Goal: Task Accomplishment & Management: Manage account settings

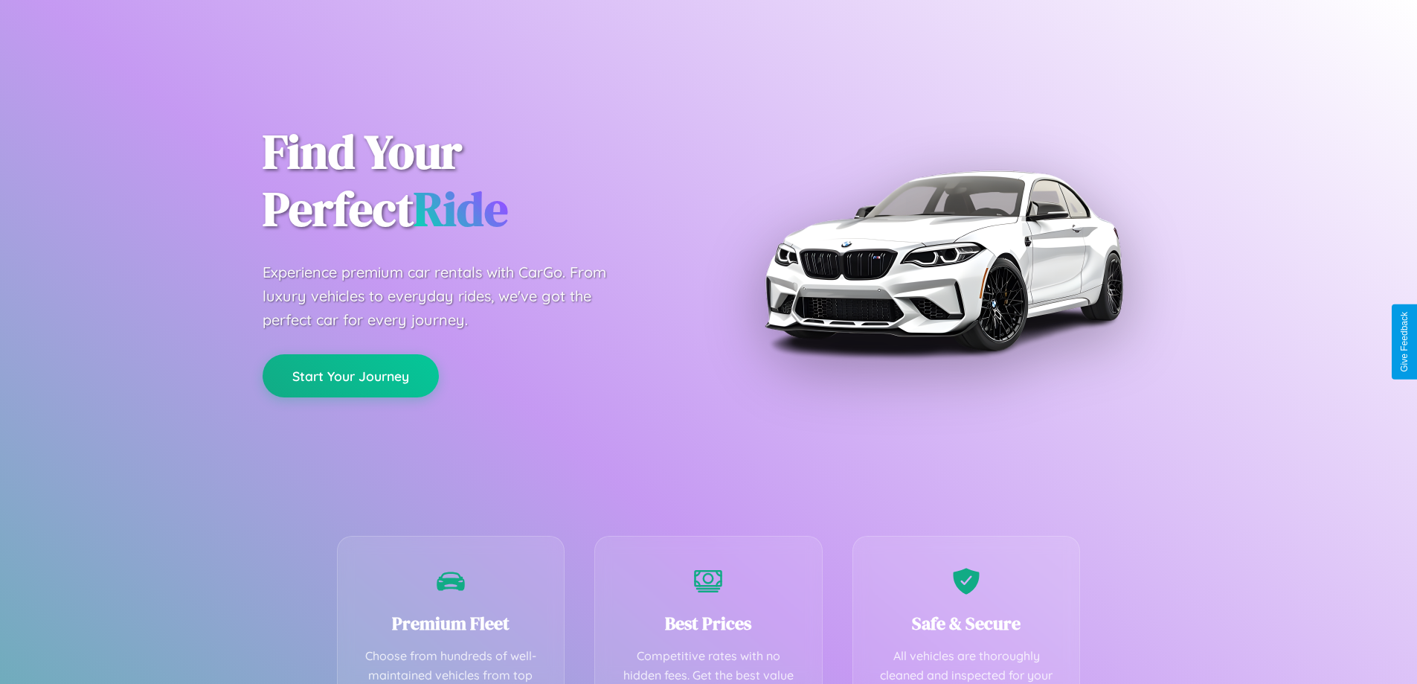
scroll to position [434, 0]
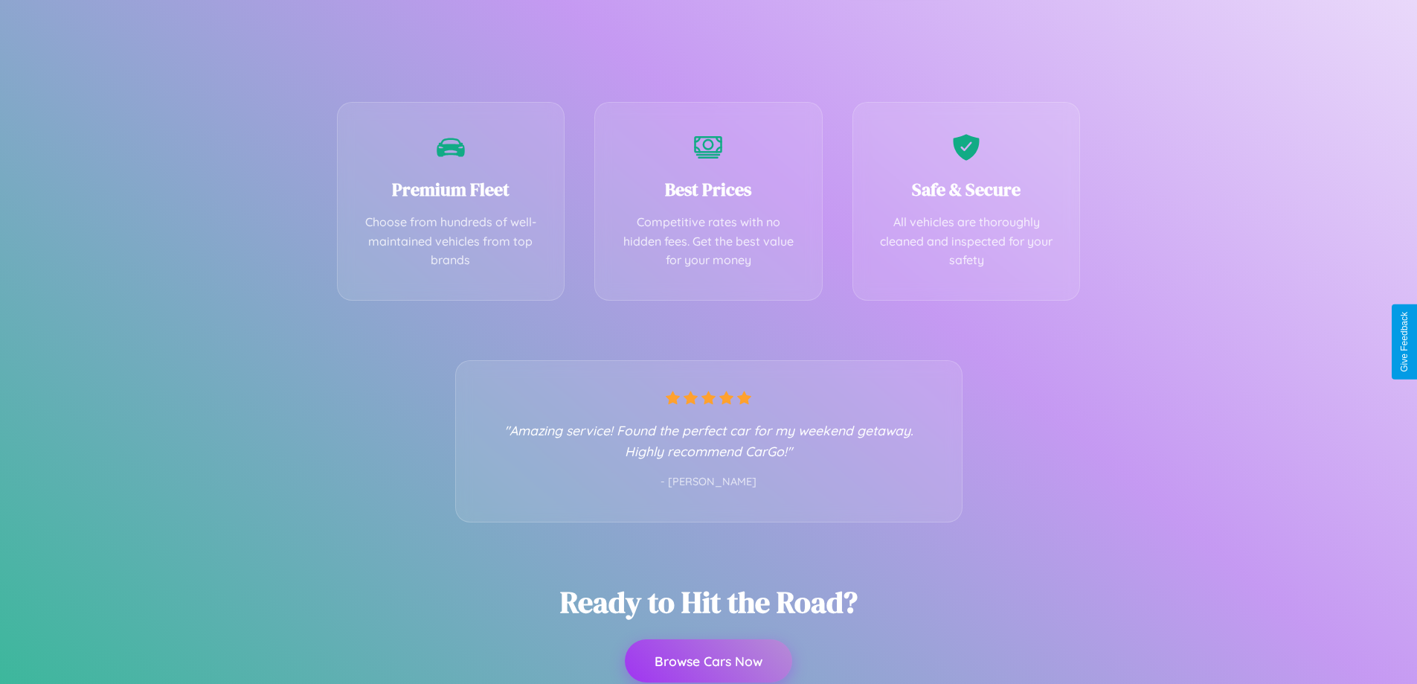
click at [708, 661] on button "Browse Cars Now" at bounding box center [708, 660] width 167 height 43
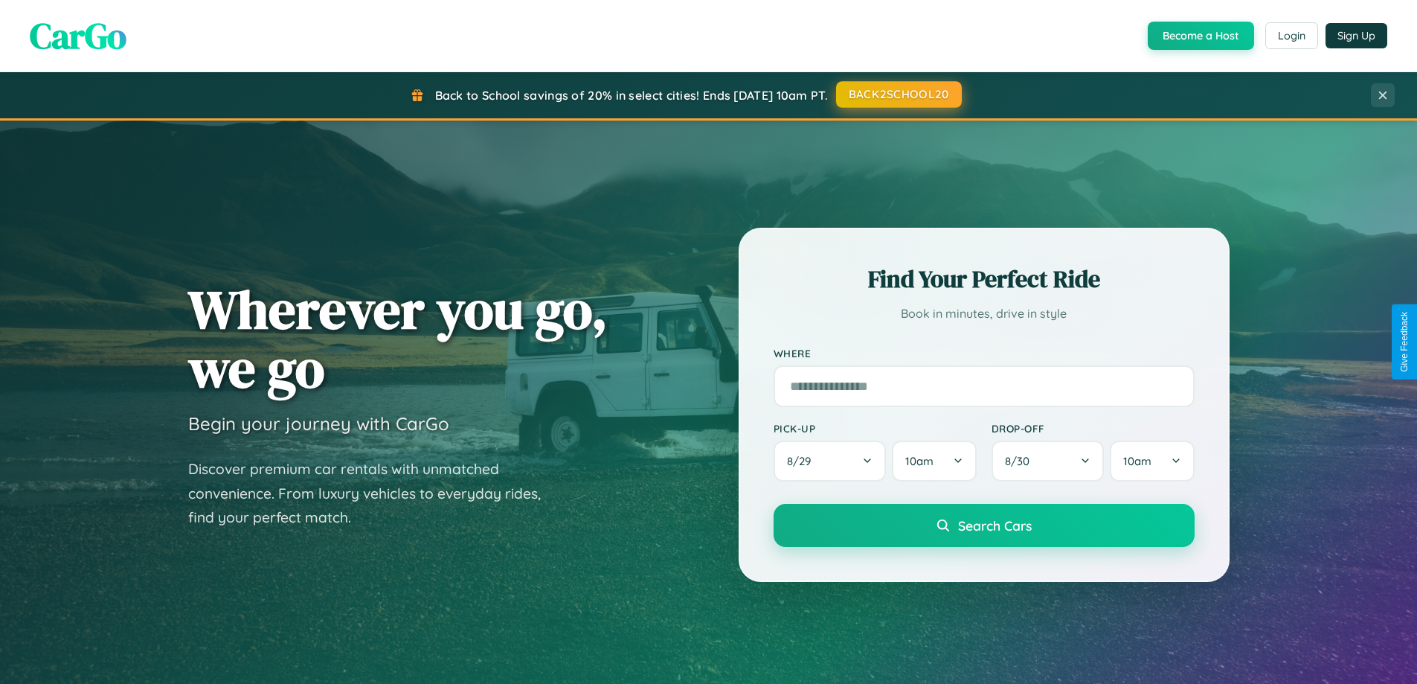
click at [898, 95] on button "BACK2SCHOOL20" at bounding box center [899, 94] width 126 height 27
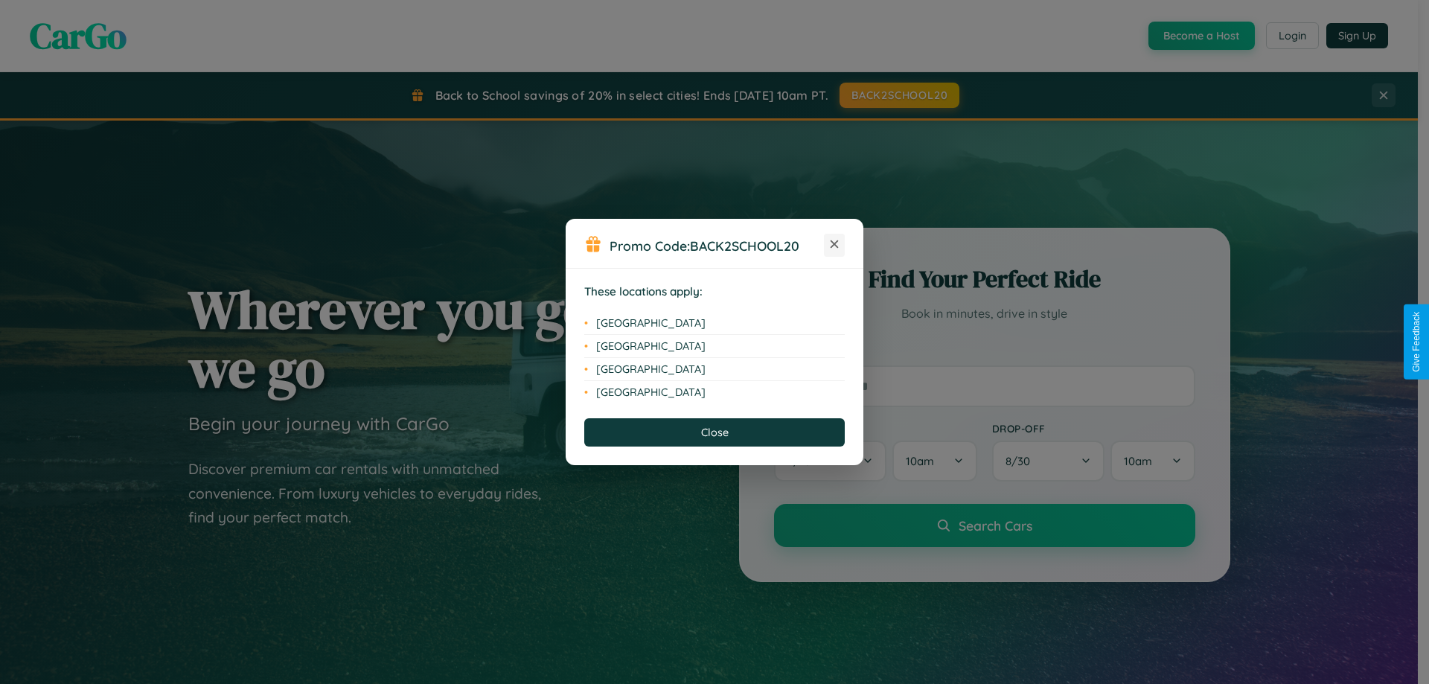
click at [834, 245] on icon at bounding box center [834, 244] width 8 height 8
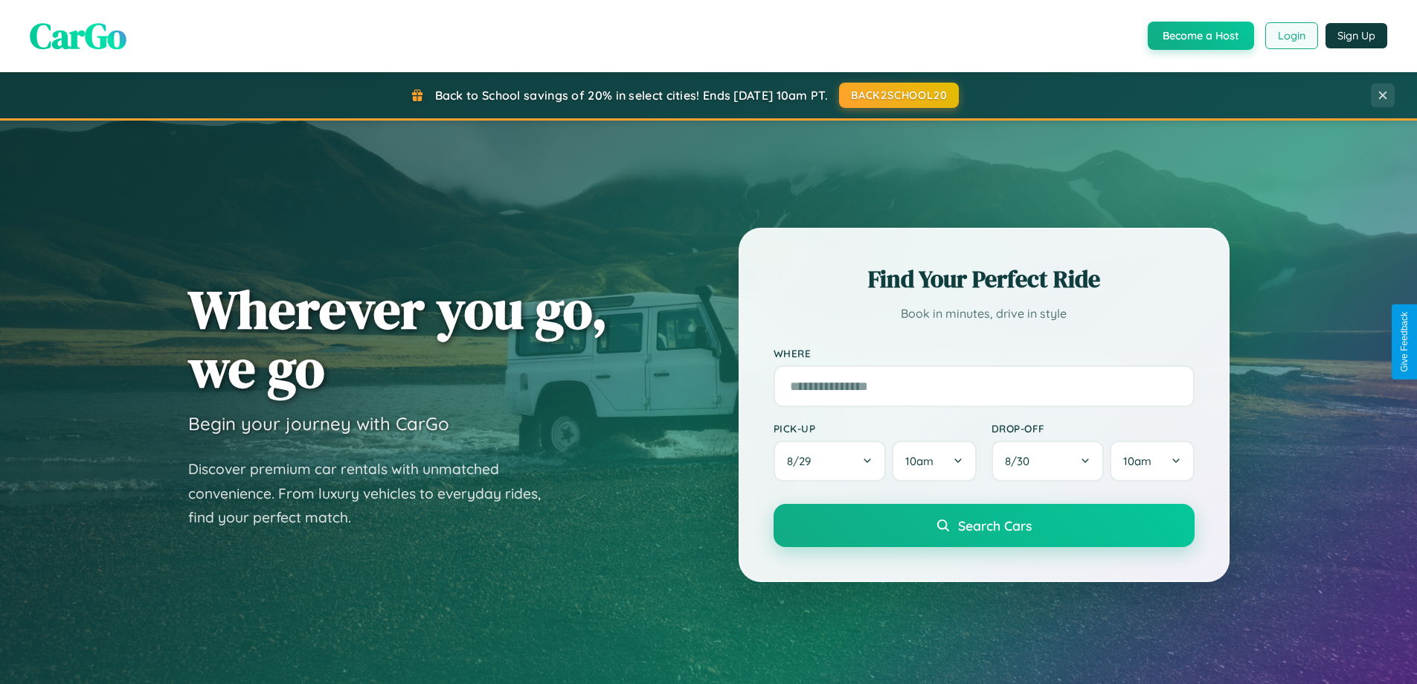
click at [1291, 36] on button "Login" at bounding box center [1292, 35] width 53 height 27
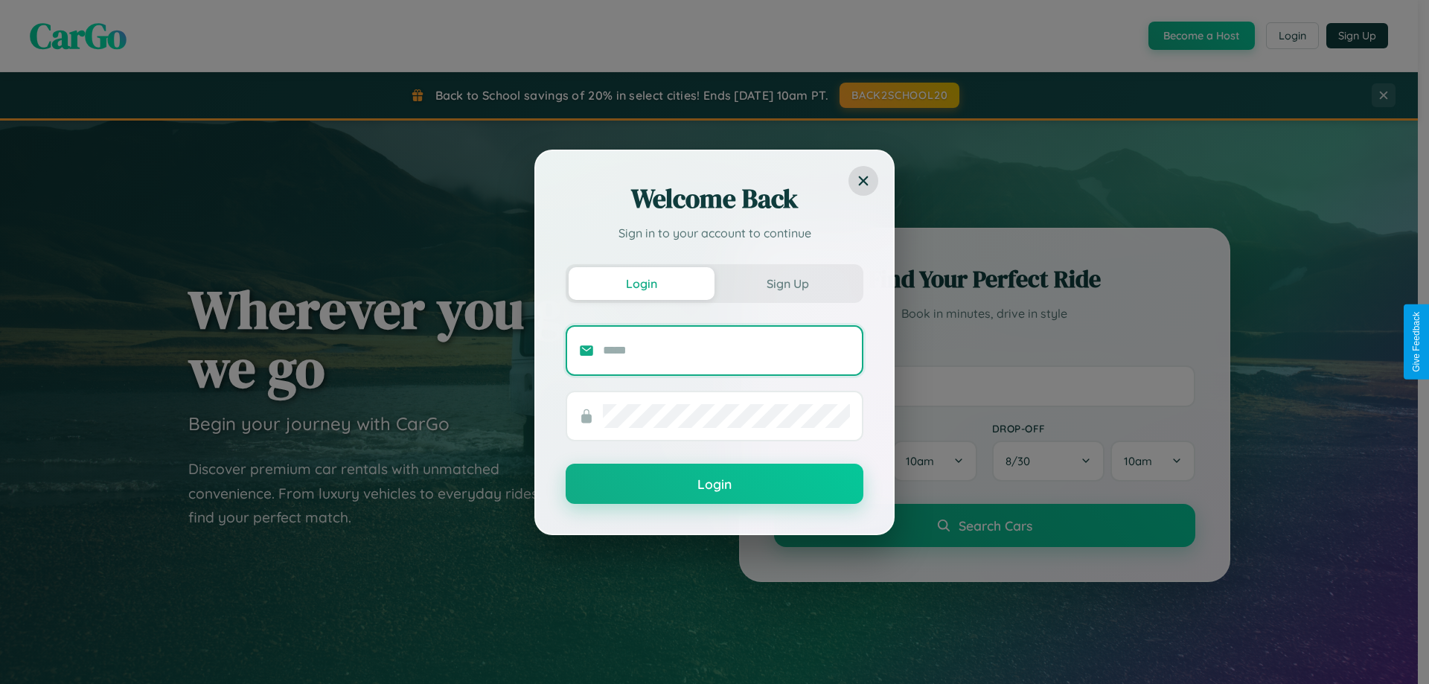
click at [726, 350] on input "text" at bounding box center [726, 351] width 247 height 24
type input "**********"
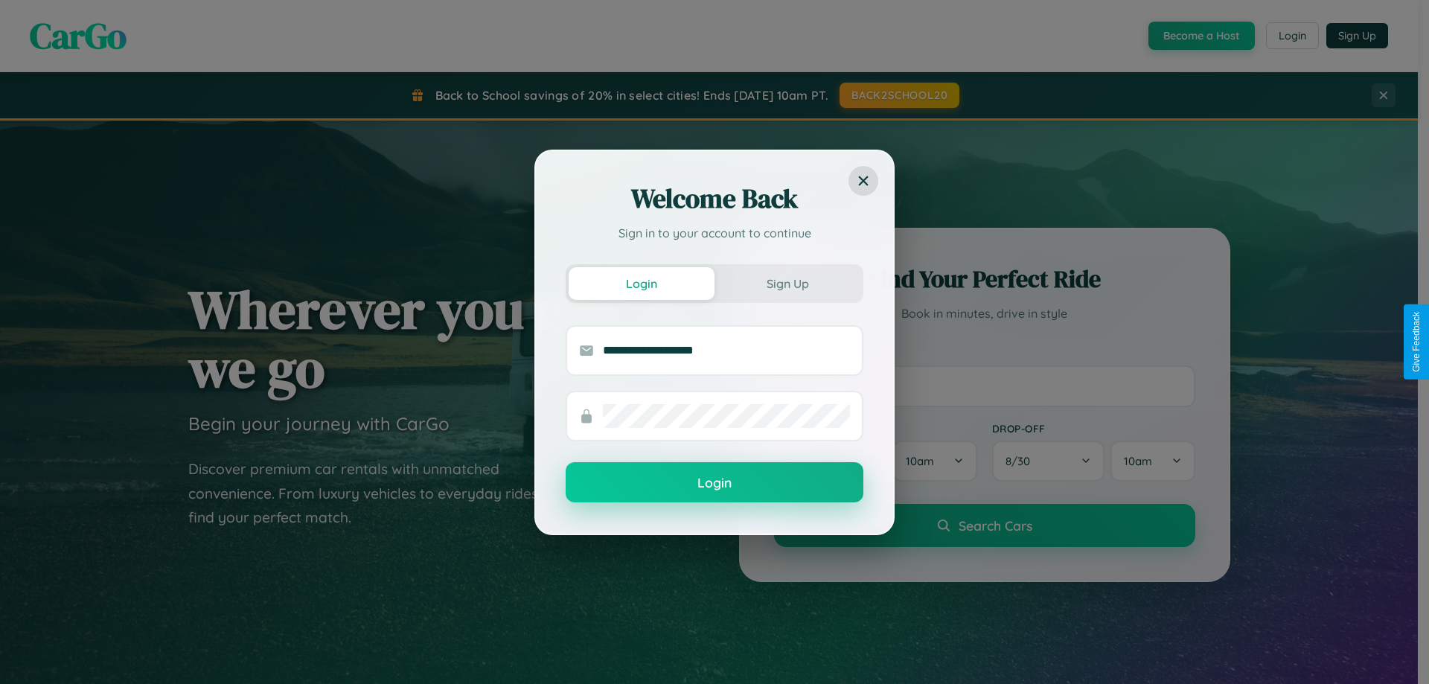
click at [714, 483] on button "Login" at bounding box center [715, 482] width 298 height 40
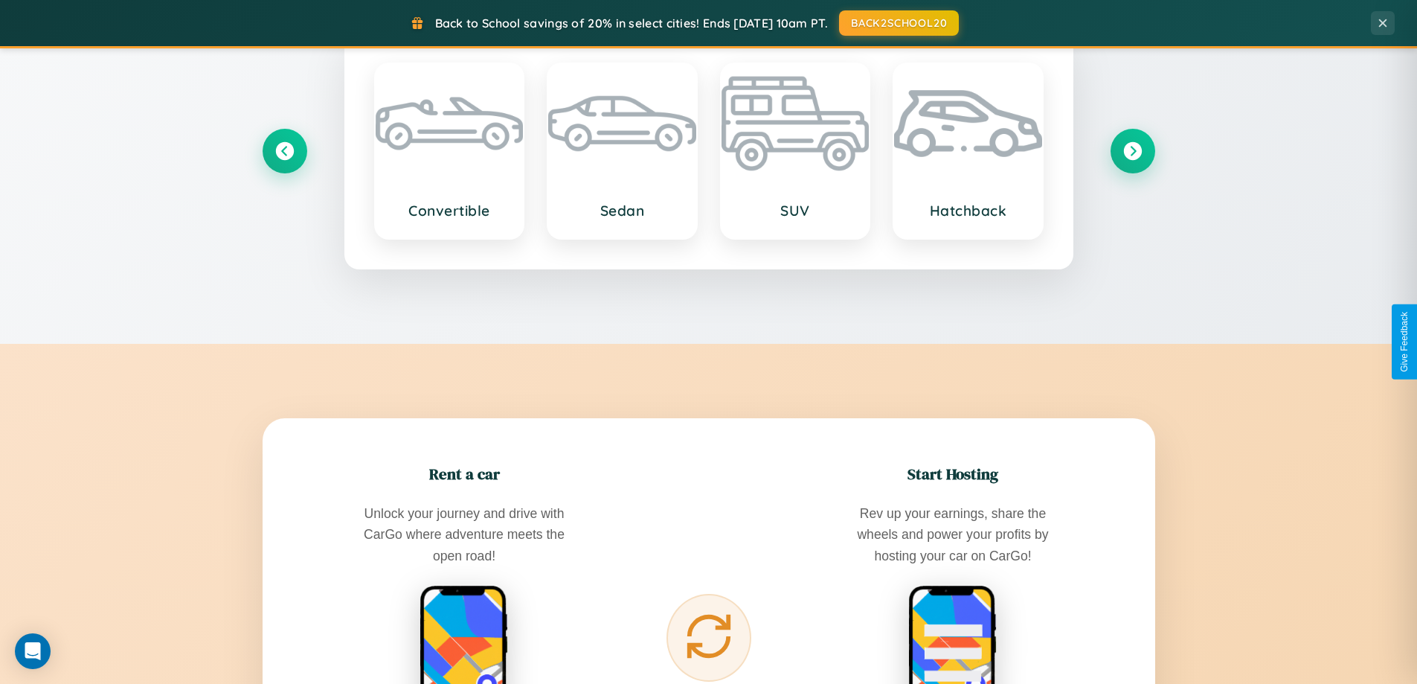
scroll to position [641, 0]
